Goal: Task Accomplishment & Management: Use online tool/utility

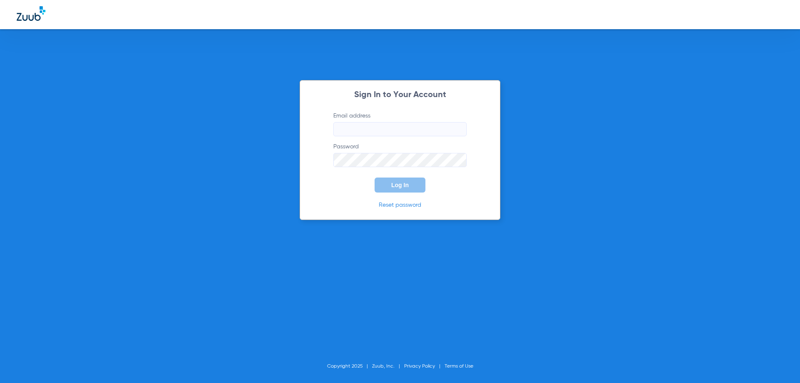
type input "[EMAIL_ADDRESS][DOMAIN_NAME]"
click at [405, 168] on form "Email address [EMAIL_ADDRESS][DOMAIN_NAME] Password Log In" at bounding box center [400, 152] width 158 height 81
click at [411, 190] on button "Log In" at bounding box center [400, 184] width 51 height 15
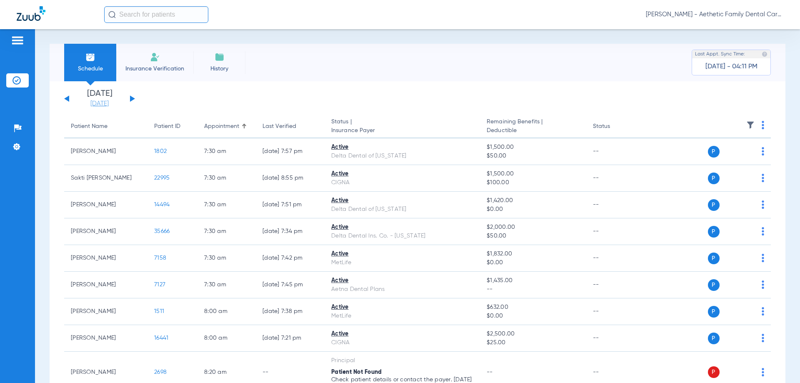
click at [101, 104] on link "[DATE]" at bounding box center [100, 104] width 50 height 8
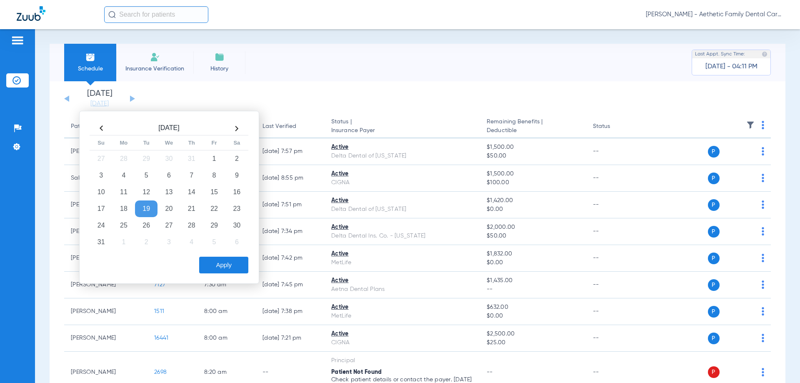
drag, startPoint x: 125, startPoint y: 222, endPoint x: 212, endPoint y: 264, distance: 95.8
click at [125, 222] on td "25" at bounding box center [123, 225] width 22 height 17
click at [225, 266] on button "Apply" at bounding box center [223, 265] width 49 height 17
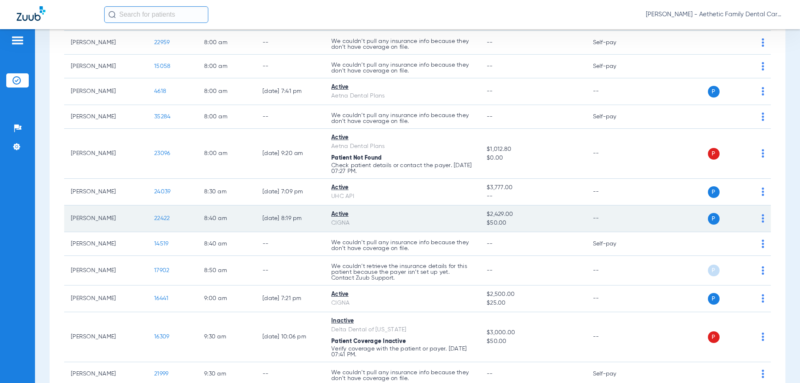
scroll to position [208, 0]
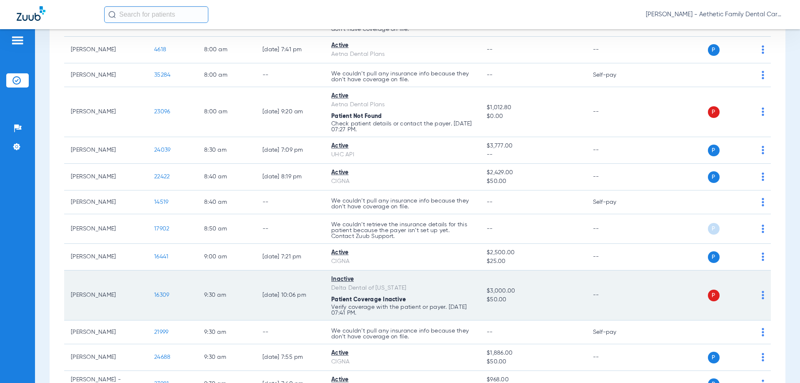
click at [762, 295] on img at bounding box center [763, 295] width 2 height 8
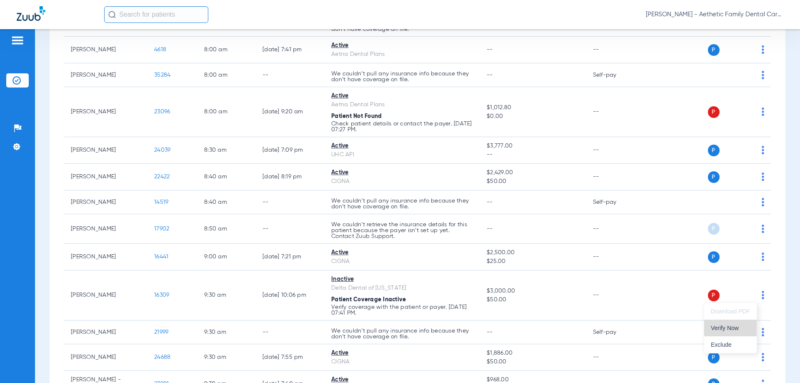
click at [723, 325] on span "Verify Now" at bounding box center [730, 328] width 39 height 6
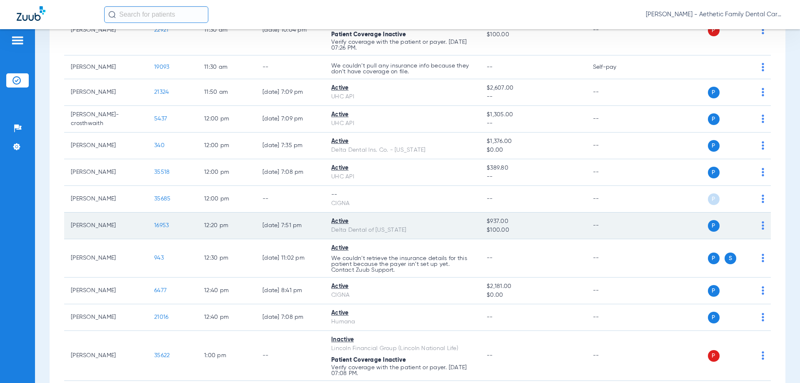
scroll to position [1083, 0]
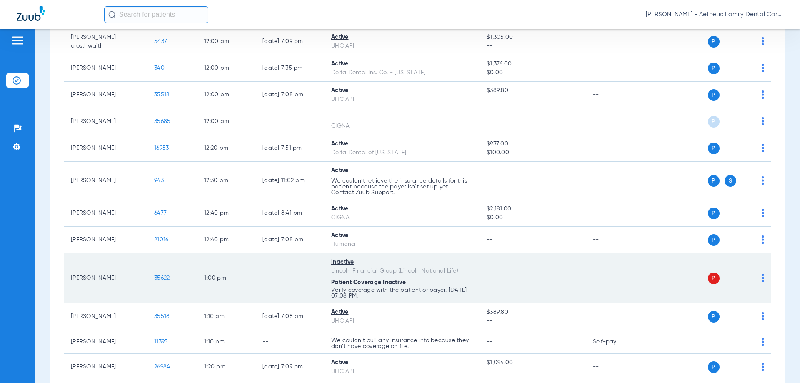
click at [762, 281] on img at bounding box center [763, 278] width 2 height 8
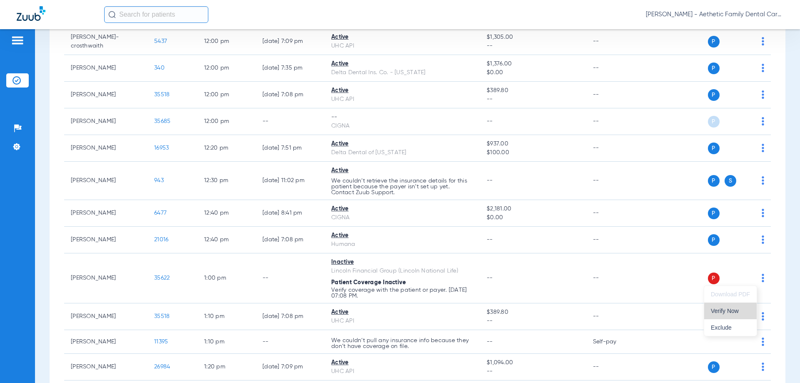
click at [722, 311] on span "Verify Now" at bounding box center [730, 311] width 39 height 6
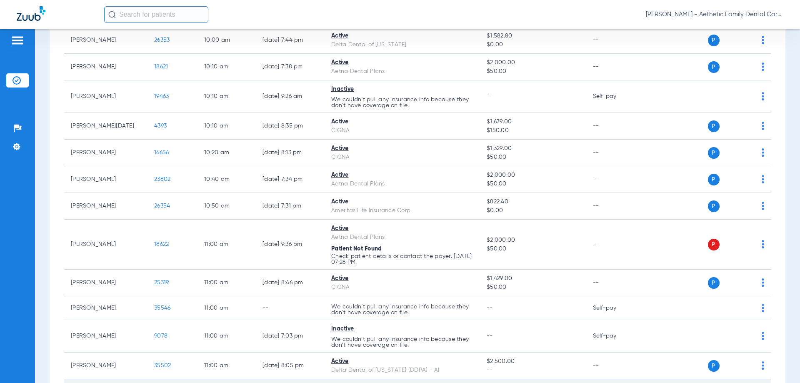
scroll to position [631, 0]
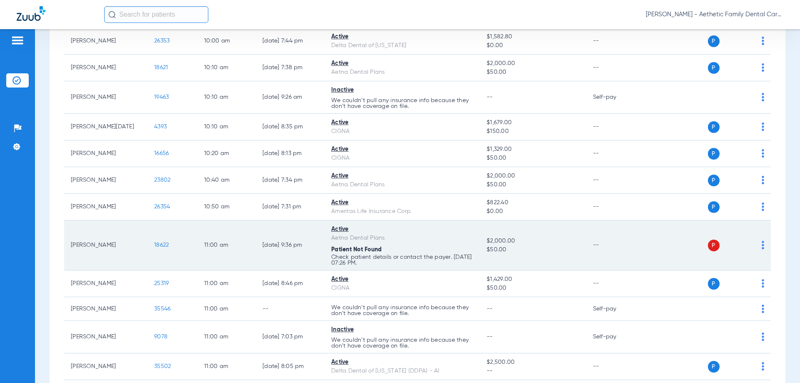
click at [762, 246] on img at bounding box center [763, 245] width 2 height 8
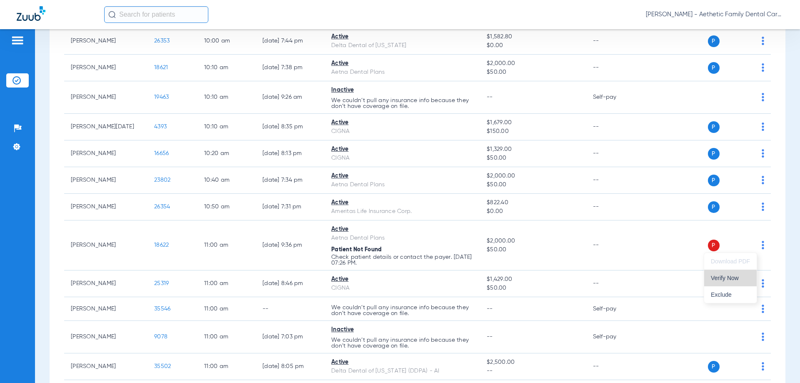
click at [727, 273] on button "Verify Now" at bounding box center [730, 278] width 52 height 17
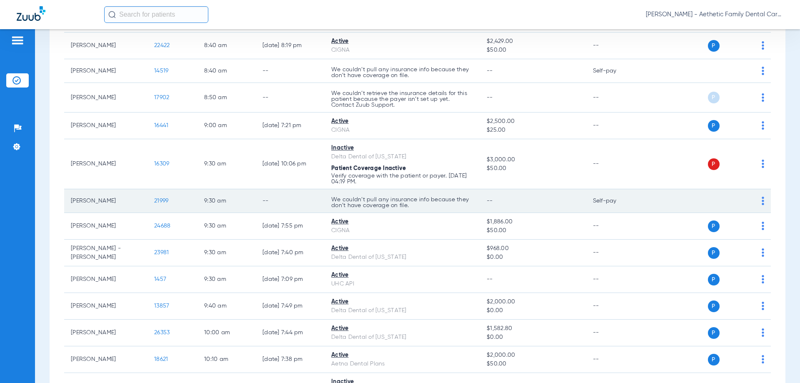
scroll to position [298, 0]
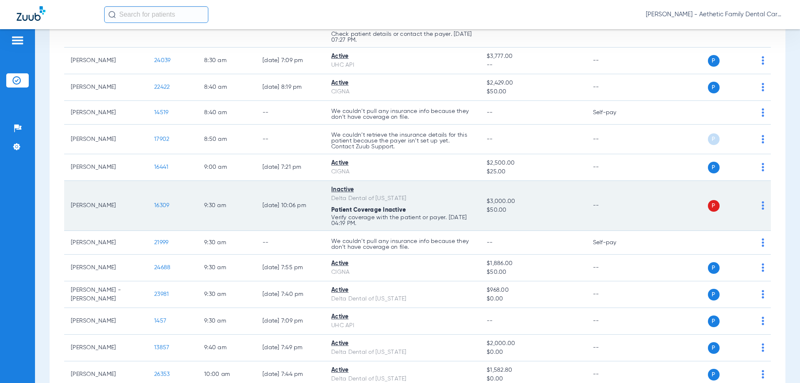
click at [753, 204] on div "P S" at bounding box center [703, 206] width 122 height 12
click at [754, 206] on div "P S" at bounding box center [703, 206] width 122 height 12
click at [762, 204] on img at bounding box center [763, 205] width 2 height 8
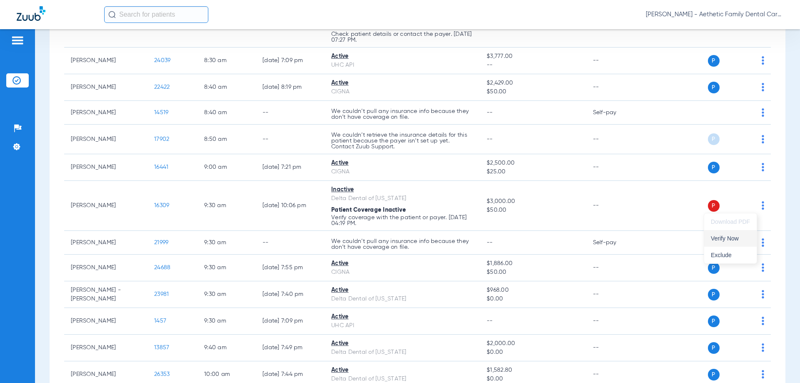
click at [719, 235] on span "Verify Now" at bounding box center [730, 238] width 39 height 6
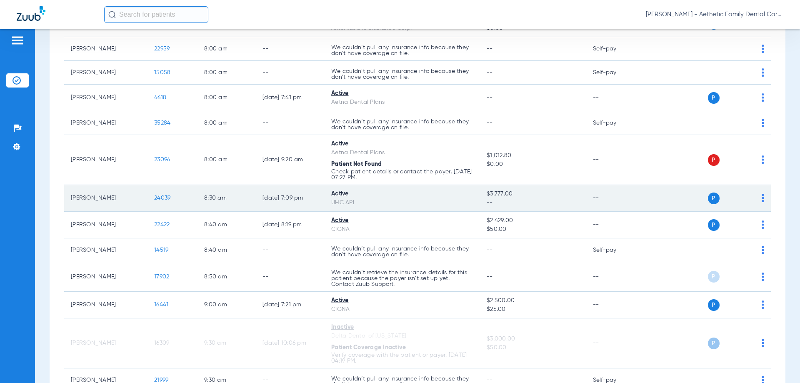
scroll to position [131, 0]
